Goal: Information Seeking & Learning: Learn about a topic

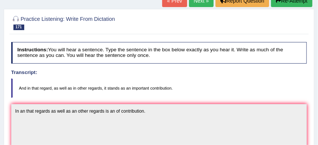
scroll to position [44, 0]
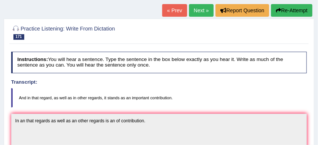
click at [195, 11] on link "Next »" at bounding box center [201, 10] width 25 height 13
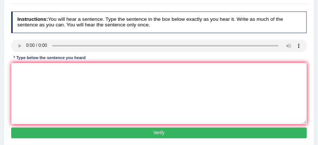
scroll to position [88, 0]
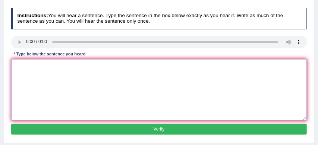
click at [21, 62] on textarea at bounding box center [159, 90] width 296 height 62
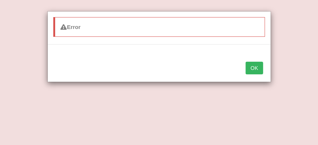
type textarea "Softwear softwears company as a de"
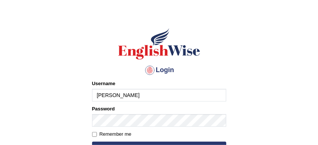
scroll to position [49, 0]
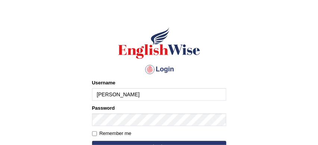
type input "[PERSON_NAME]"
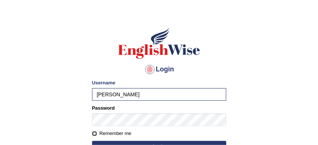
click at [94, 134] on input "Remember me" at bounding box center [94, 134] width 5 height 5
checkbox input "true"
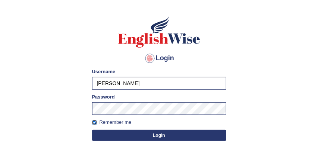
scroll to position [60, 0]
click at [151, 135] on button "Login" at bounding box center [159, 135] width 134 height 11
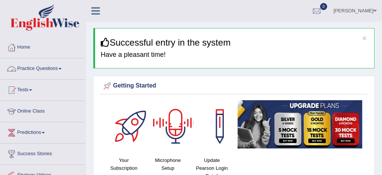
click at [56, 68] on link "Practice Questions" at bounding box center [42, 67] width 85 height 19
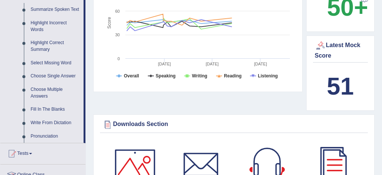
scroll to position [335, 0]
click at [62, 116] on link "Fill In The Blanks" at bounding box center [55, 108] width 56 height 13
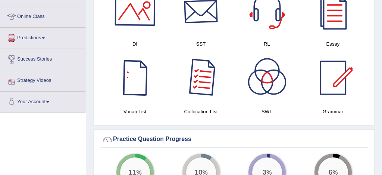
scroll to position [500, 0]
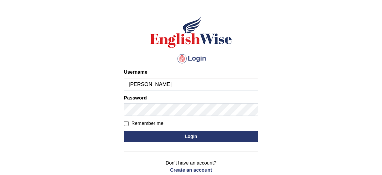
scroll to position [69, 0]
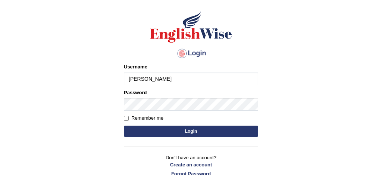
type input "sabitra"
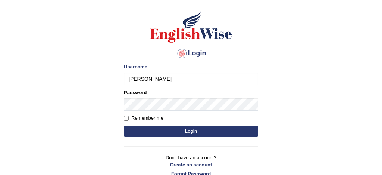
click at [206, 135] on button "Login" at bounding box center [191, 130] width 134 height 11
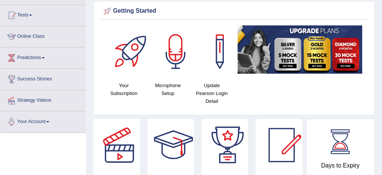
scroll to position [16, 0]
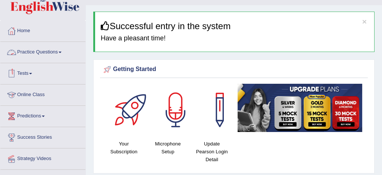
click at [43, 53] on link "Practice Questions" at bounding box center [42, 51] width 85 height 19
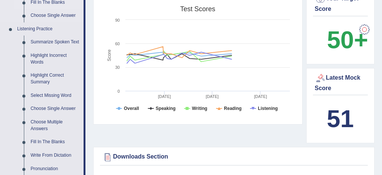
scroll to position [330, 0]
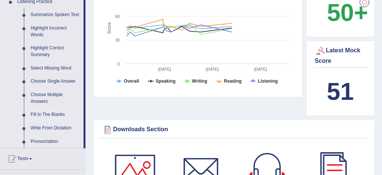
click at [53, 120] on link "Fill In The Blanks" at bounding box center [55, 114] width 56 height 13
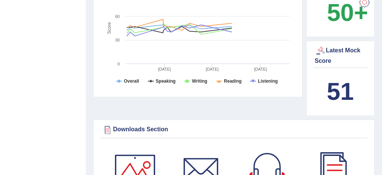
scroll to position [100, 0]
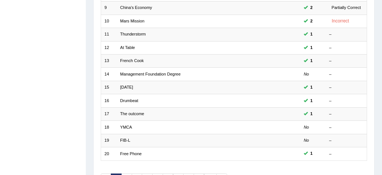
scroll to position [255, 0]
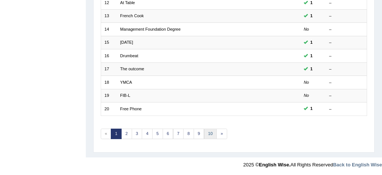
click at [210, 133] on link "10" at bounding box center [210, 133] width 13 height 10
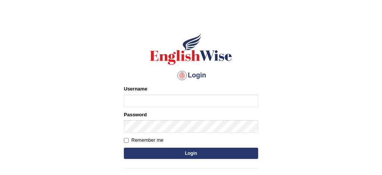
scroll to position [48, 0]
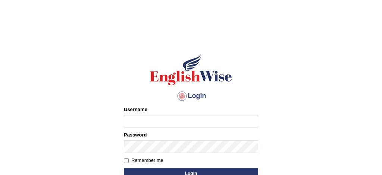
scroll to position [21, 0]
